Goal: Obtain resource: Download file/media

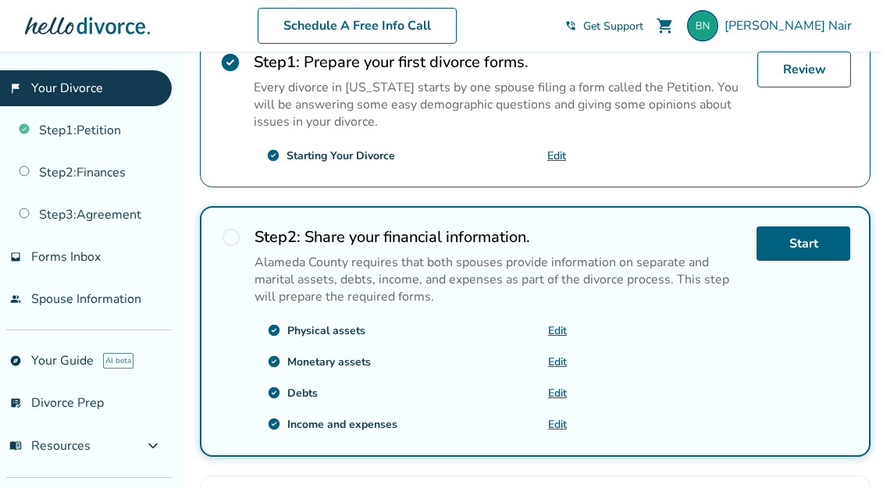
scroll to position [227, 0]
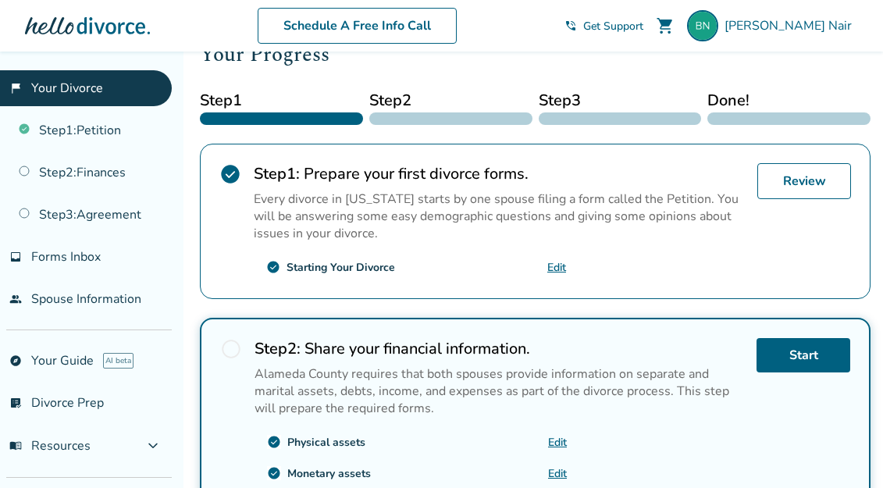
click at [439, 198] on p "Every divorce in [US_STATE] starts by one spouse filing a form called the Petit…" at bounding box center [499, 215] width 491 height 51
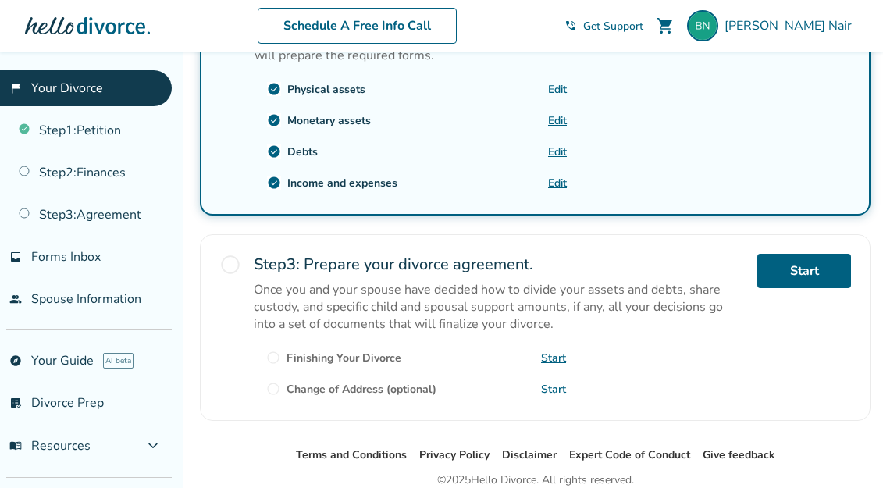
scroll to position [641, 0]
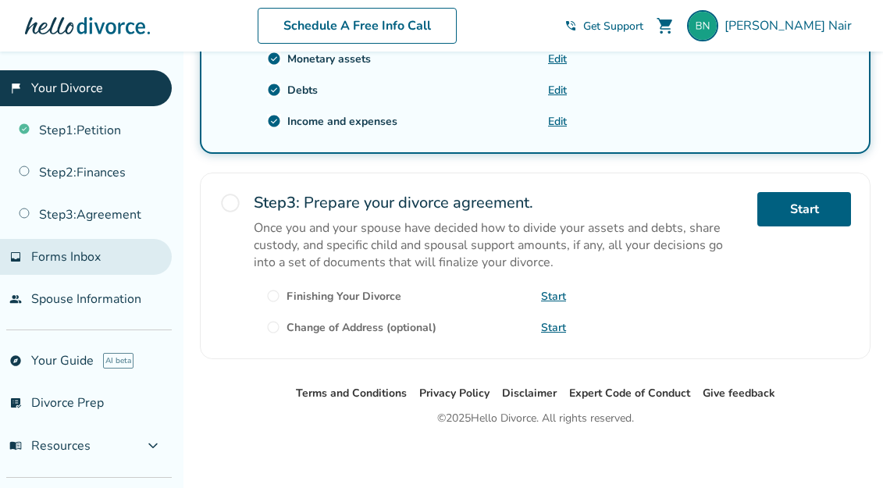
click at [52, 261] on span "Forms Inbox" at bounding box center [65, 256] width 69 height 17
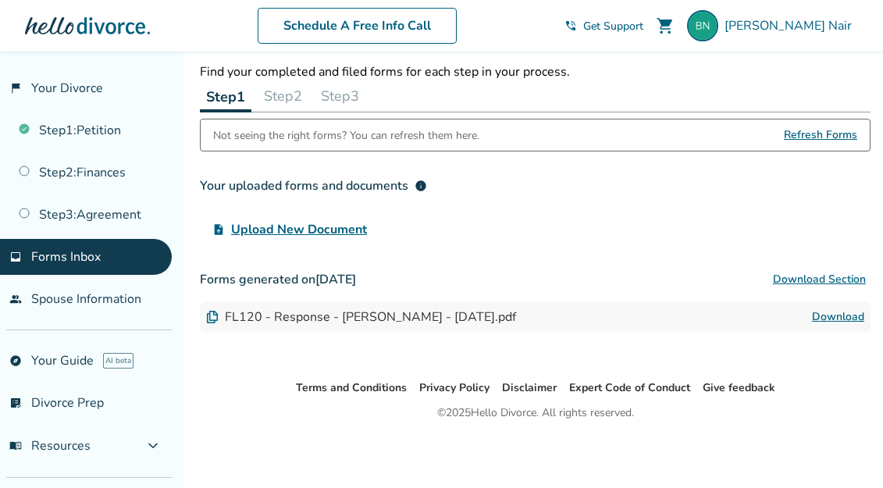
click at [499, 148] on div "Not seeing the right forms? You can refresh them here. Refresh Forms" at bounding box center [535, 135] width 670 height 33
click at [389, 357] on div "Forms Inbox Find your completed and filed forms for each step in your process. …" at bounding box center [534, 189] width 695 height 378
click at [286, 93] on button "Step 2" at bounding box center [282, 95] width 51 height 31
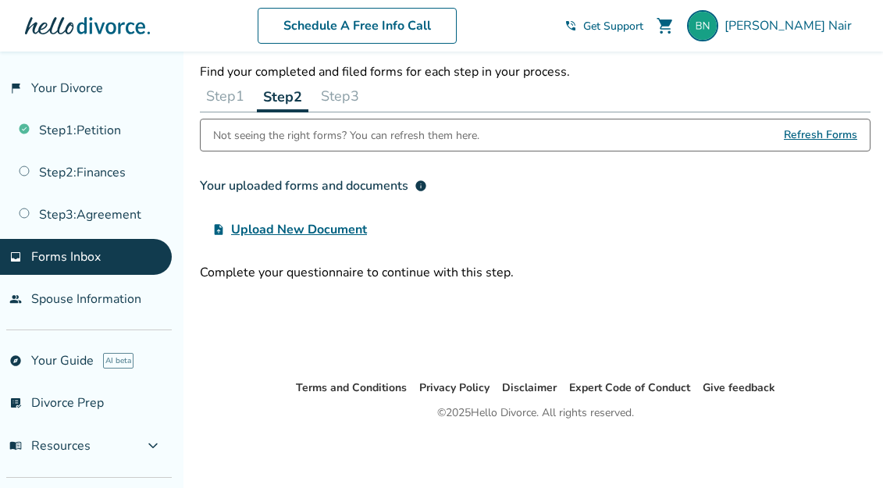
click at [214, 97] on button "Step 1" at bounding box center [225, 95] width 51 height 31
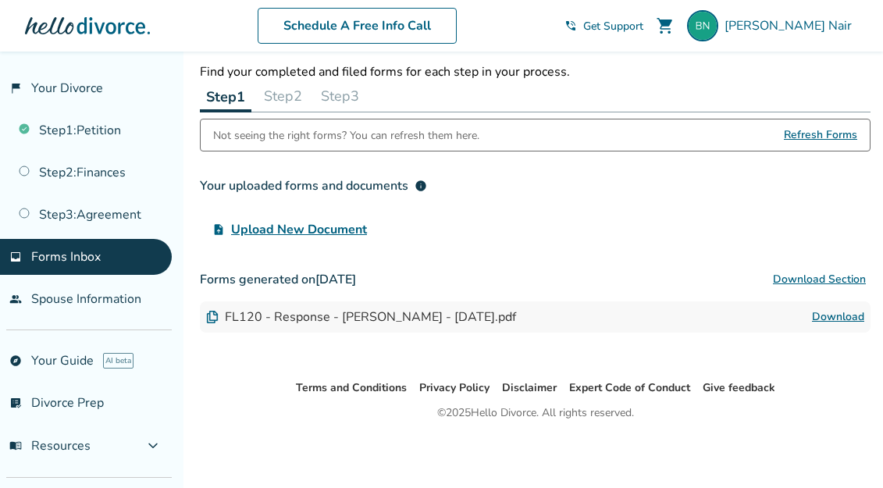
click at [268, 323] on div "FL120 - Response - [PERSON_NAME] - [DATE].pdf" at bounding box center [361, 316] width 310 height 17
click at [479, 316] on div "FL120 - Response - [PERSON_NAME] - [DATE].pdf" at bounding box center [361, 316] width 310 height 17
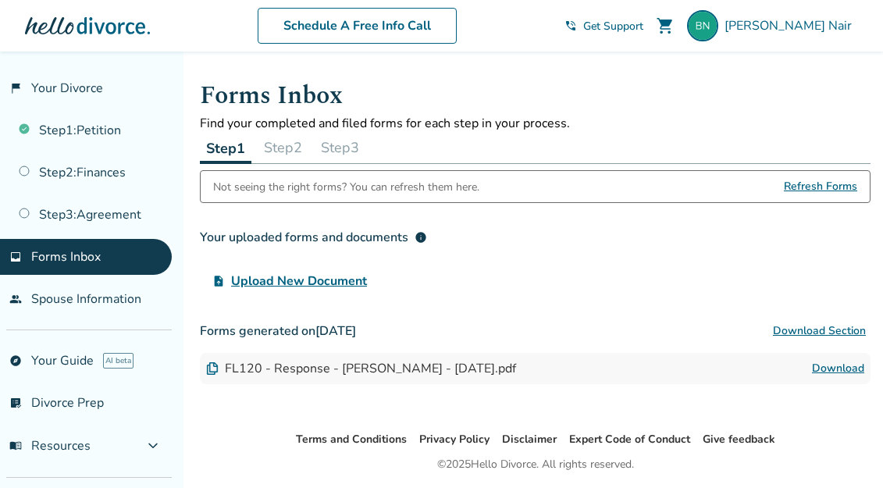
scroll to position [51, 0]
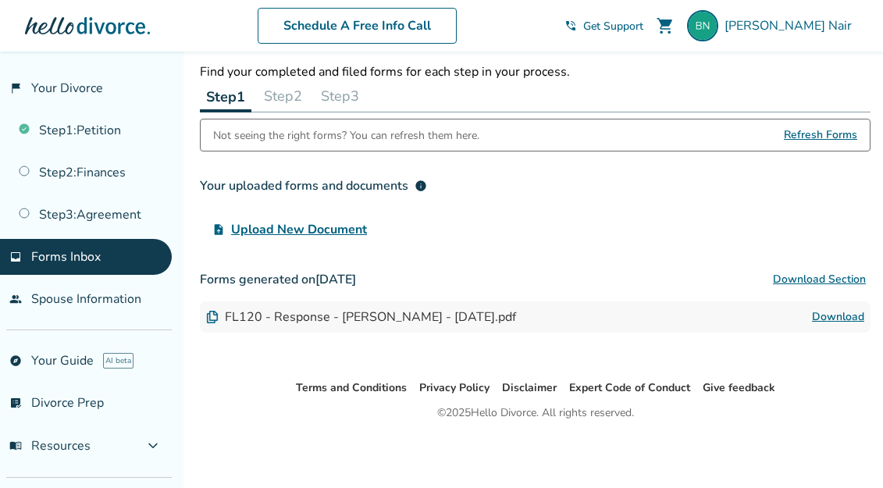
click at [836, 320] on link "Download" at bounding box center [837, 316] width 52 height 19
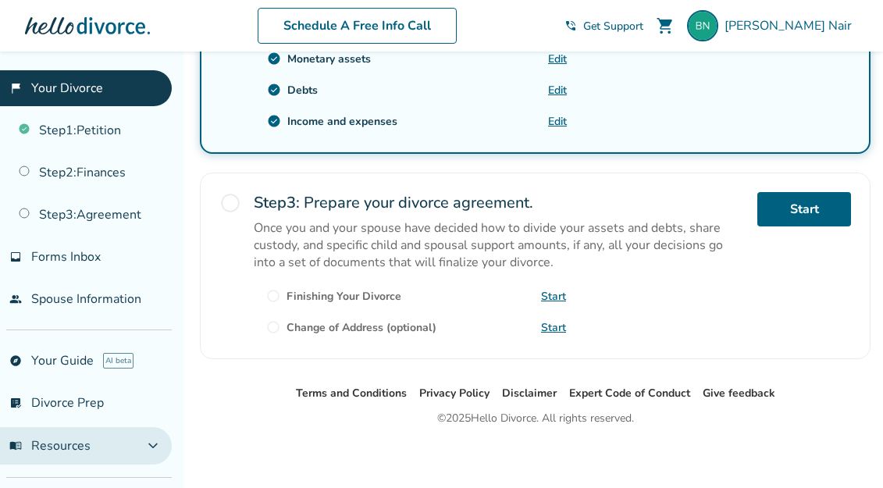
click at [71, 447] on span "menu_book Resources" at bounding box center [49, 445] width 81 height 17
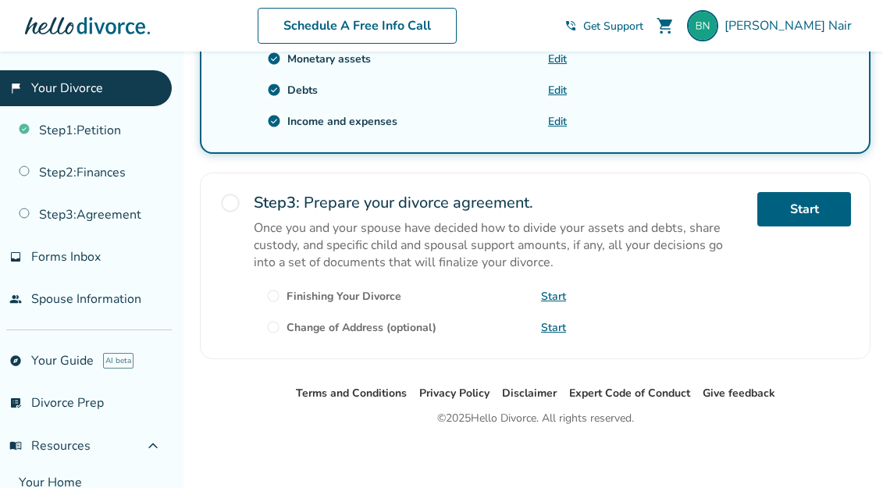
click at [433, 256] on p "Once you and your spouse have decided how to divide your assets and debts, shar…" at bounding box center [499, 244] width 491 height 51
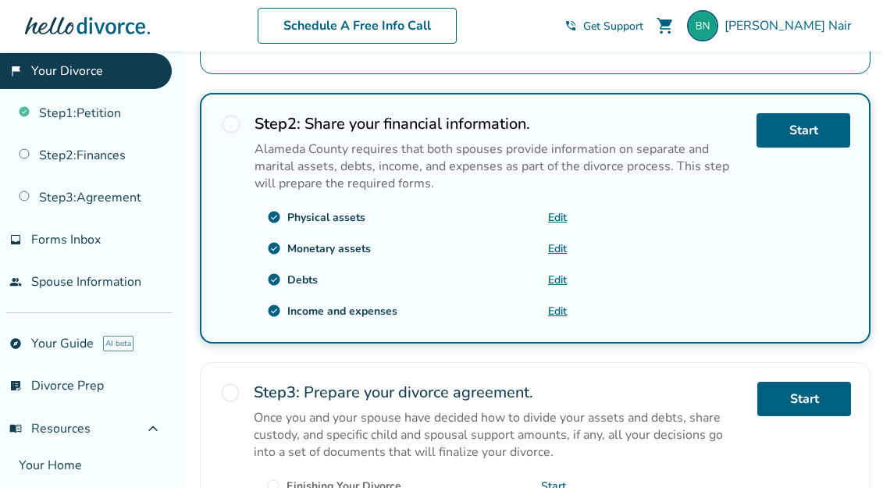
scroll to position [0, 0]
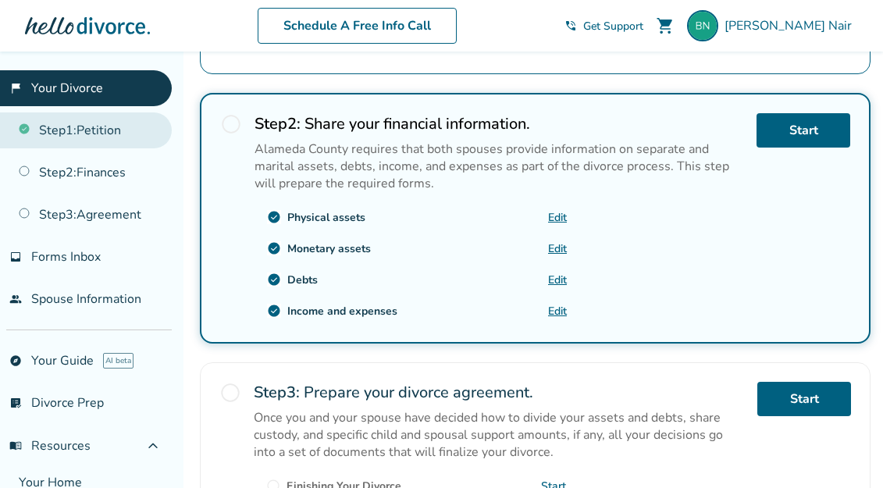
click at [87, 115] on link "Step 1 : Petition" at bounding box center [86, 130] width 172 height 36
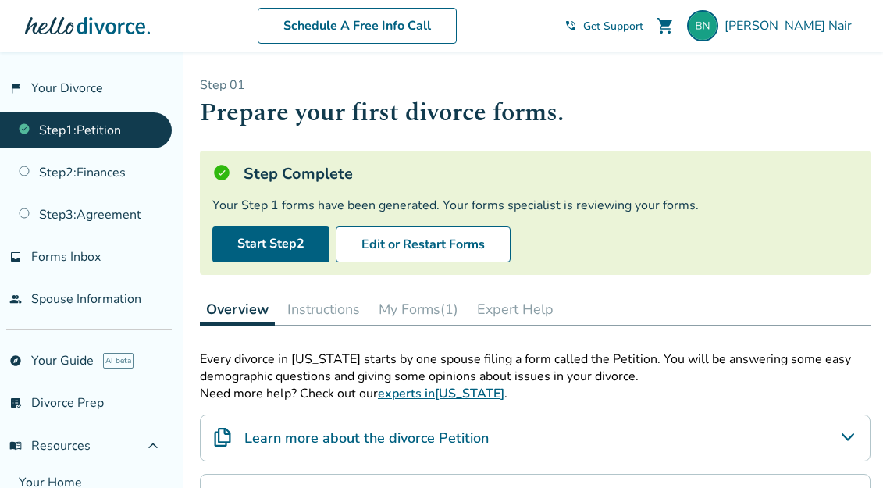
click at [422, 314] on button "My Forms (1)" at bounding box center [418, 308] width 92 height 31
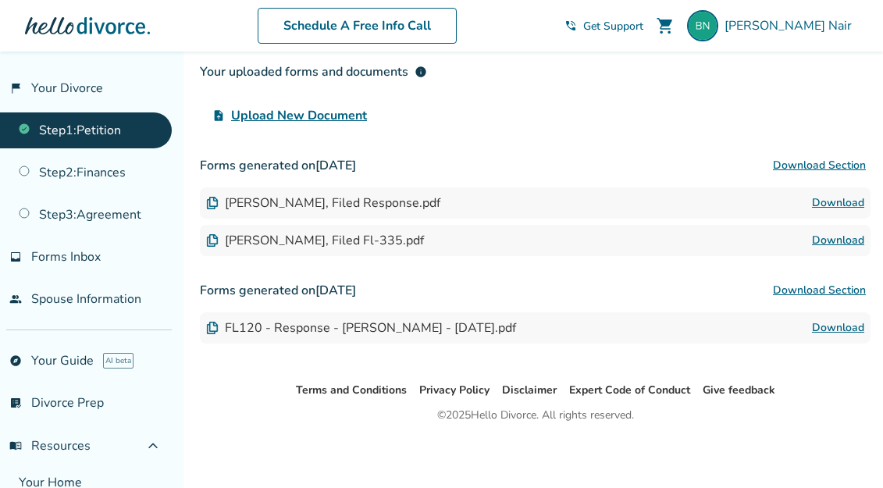
scroll to position [347, 0]
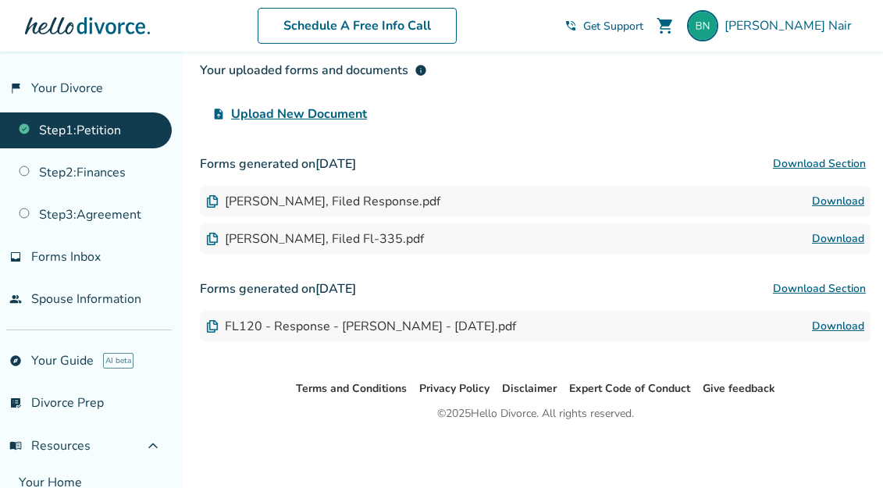
click at [841, 197] on link "Download" at bounding box center [837, 201] width 52 height 19
click at [847, 240] on link "Download" at bounding box center [837, 238] width 52 height 19
